Goal: Task Accomplishment & Management: Manage account settings

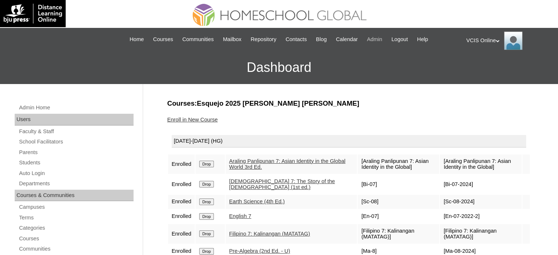
click at [378, 39] on span "Admin" at bounding box center [374, 39] width 15 height 8
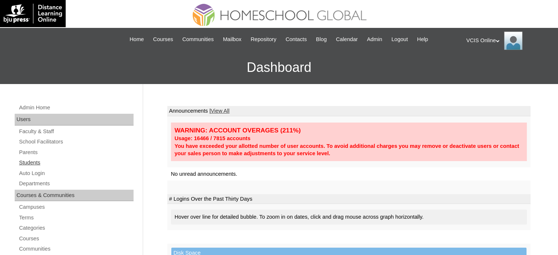
click at [31, 160] on link "Students" at bounding box center [75, 162] width 115 height 9
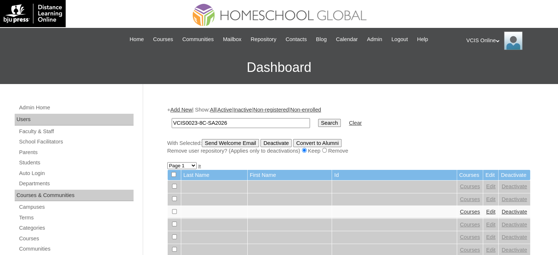
type input "VCIS0023-8C-SA2026"
click at [318, 122] on input "Search" at bounding box center [329, 123] width 23 height 8
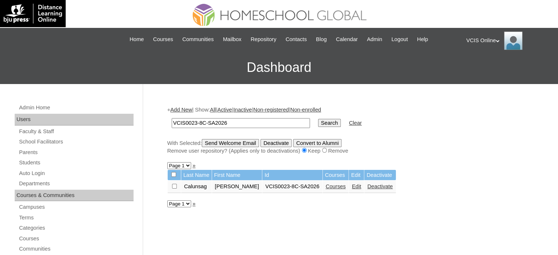
click at [352, 186] on link "Edit" at bounding box center [356, 187] width 9 height 6
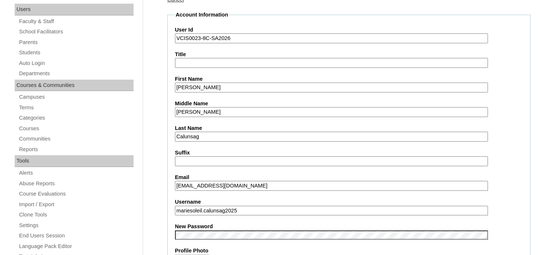
scroll to position [110, 0]
click at [276, 181] on input "[EMAIL_ADDRESS][DOMAIN_NAME]" at bounding box center [331, 186] width 313 height 10
click at [263, 209] on input "mariesoleil.calunsag2025" at bounding box center [331, 211] width 313 height 10
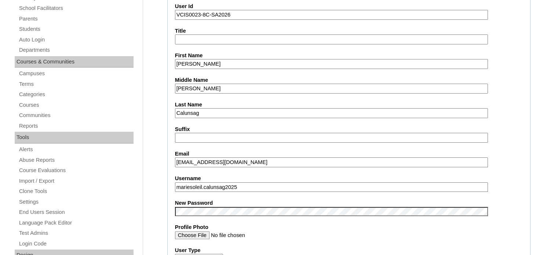
scroll to position [147, 0]
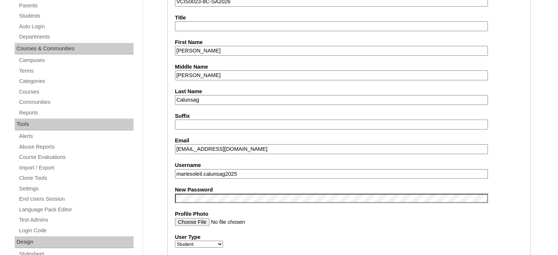
type input "mariesoleil.calunsag2025"
click at [327, 218] on input "Profile Photo" at bounding box center [331, 222] width 313 height 8
click at [254, 172] on input "mariesoleil.calunsag2025" at bounding box center [331, 174] width 313 height 10
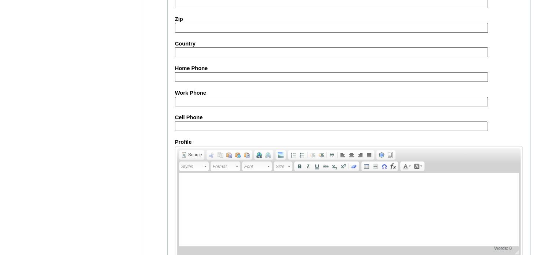
scroll to position [849, 0]
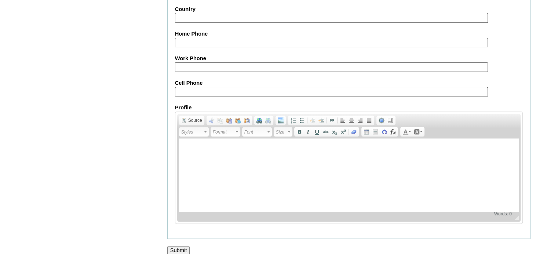
click at [173, 246] on input "Submit" at bounding box center [178, 250] width 23 height 8
